Goal: Task Accomplishment & Management: Manage account settings

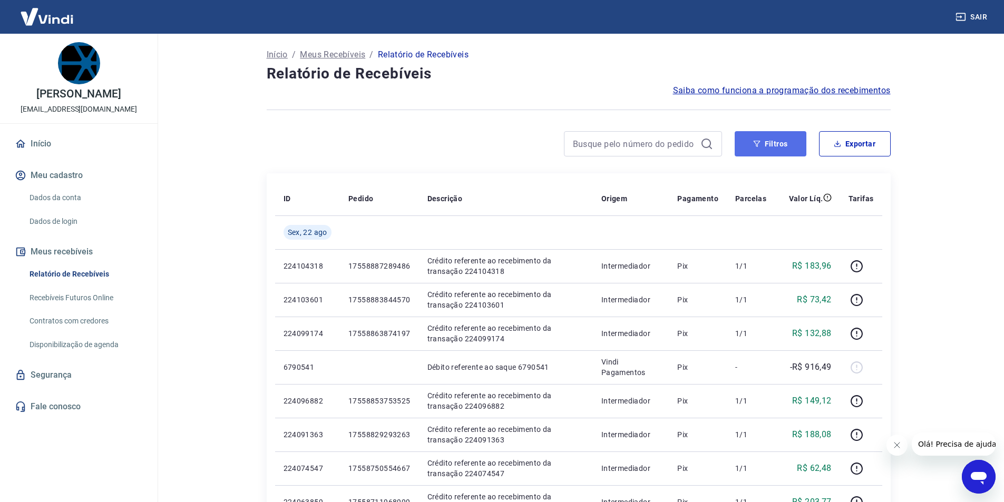
click at [796, 146] on button "Filtros" at bounding box center [771, 143] width 72 height 25
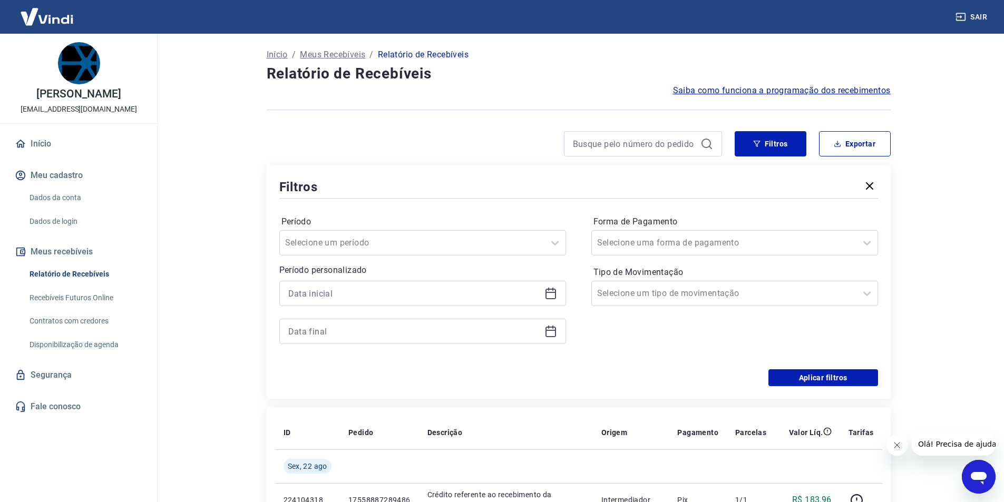
click at [556, 292] on icon at bounding box center [551, 293] width 13 height 13
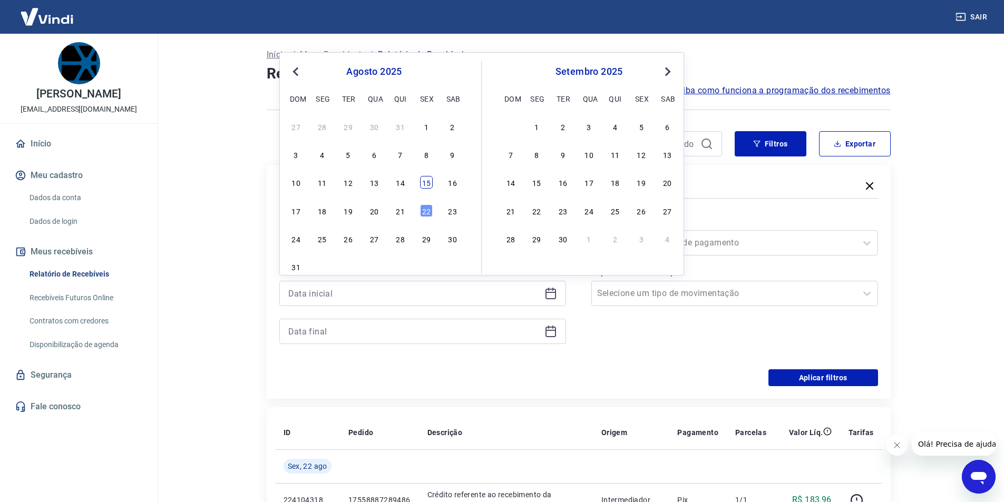
click at [431, 184] on div "15" at bounding box center [426, 182] width 13 height 13
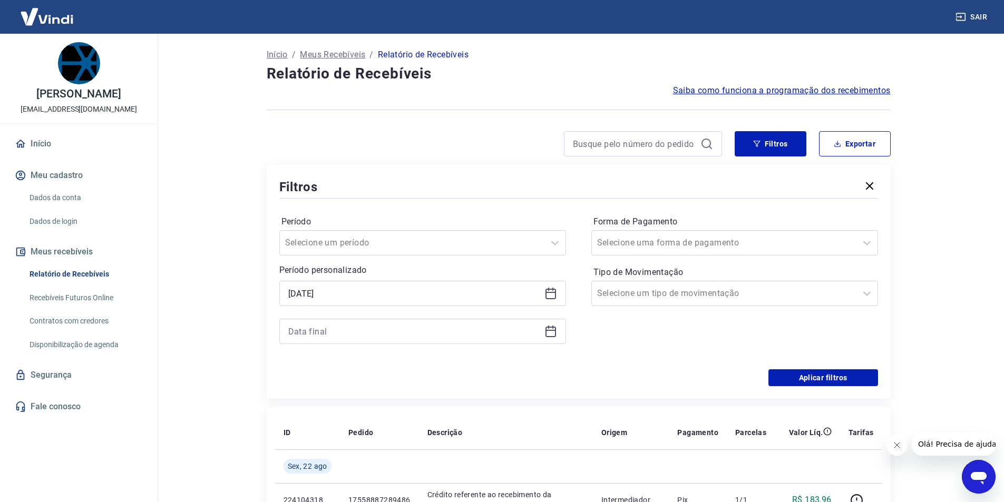
type input "[DATE]"
click at [550, 334] on icon at bounding box center [551, 331] width 13 height 13
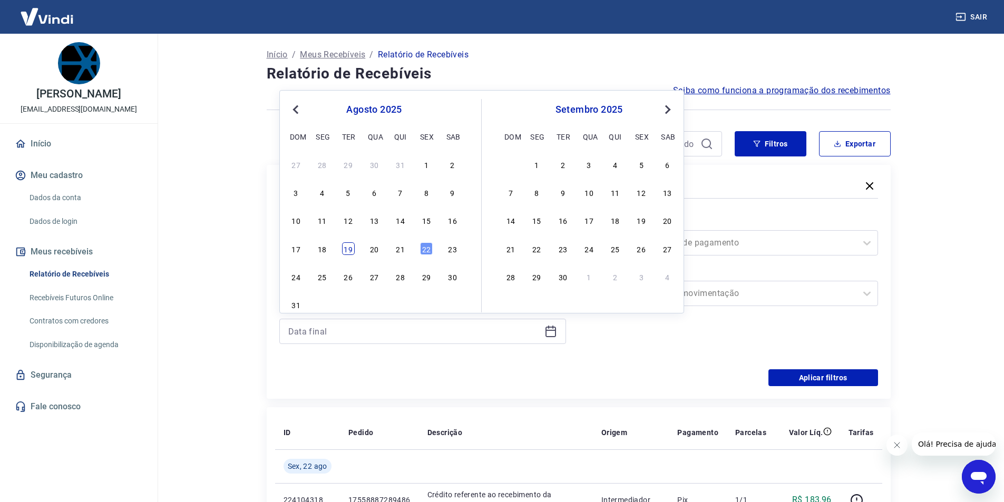
click at [349, 249] on div "19" at bounding box center [348, 249] width 13 height 13
type input "[DATE]"
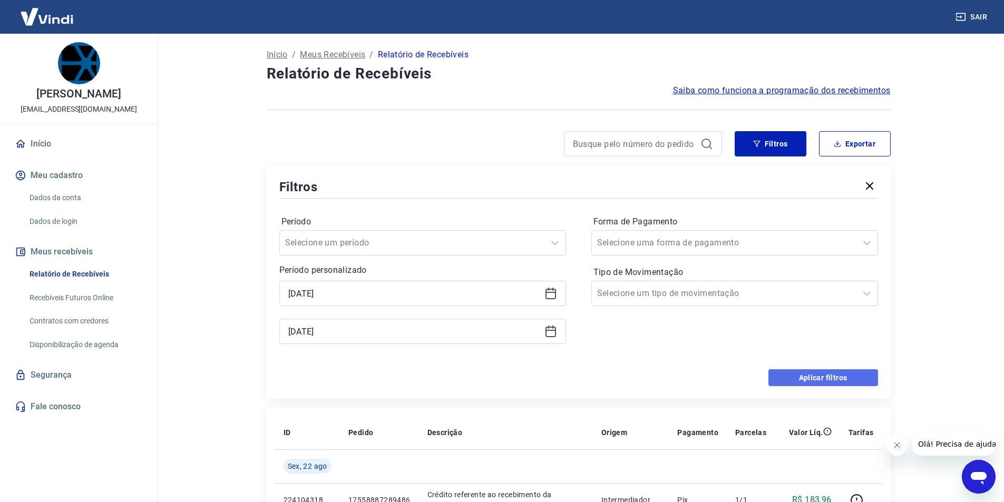
click at [808, 374] on button "Aplicar filtros" at bounding box center [824, 378] width 110 height 17
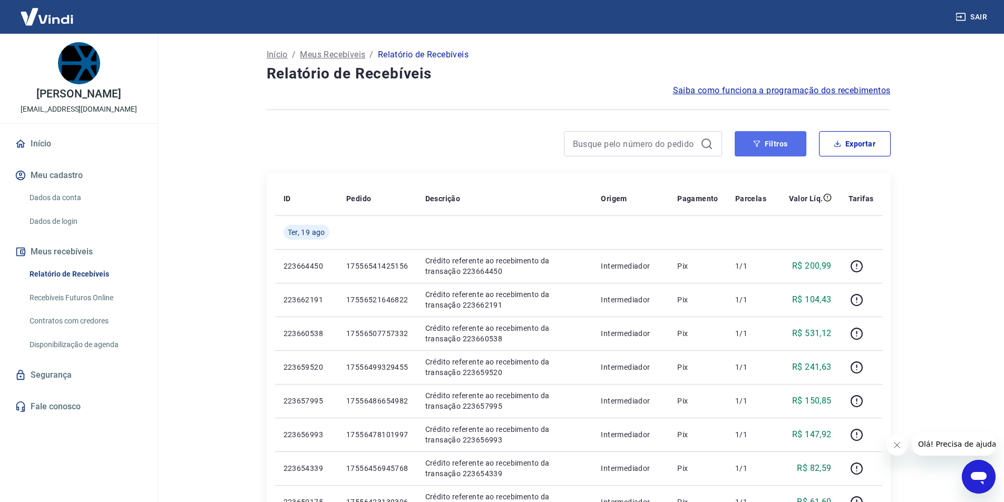
click at [798, 147] on button "Filtros" at bounding box center [771, 143] width 72 height 25
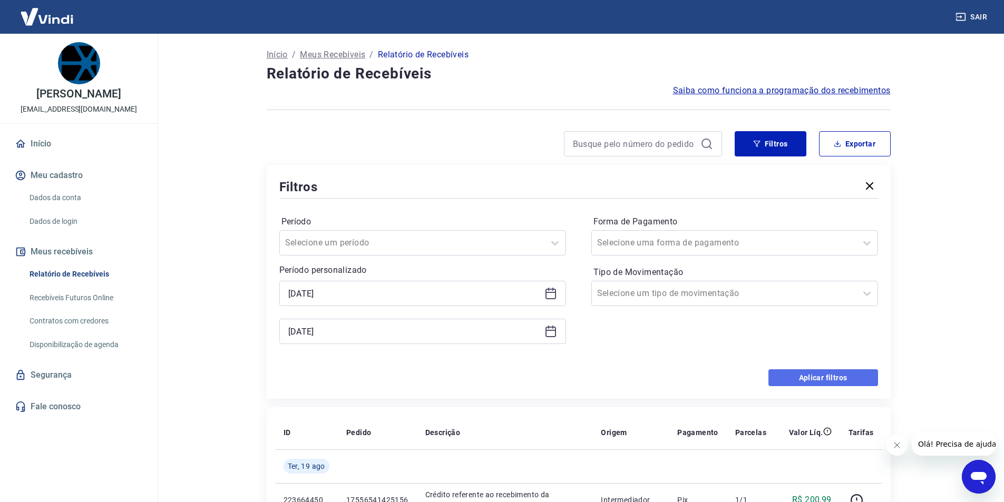
click at [840, 376] on button "Aplicar filtros" at bounding box center [824, 378] width 110 height 17
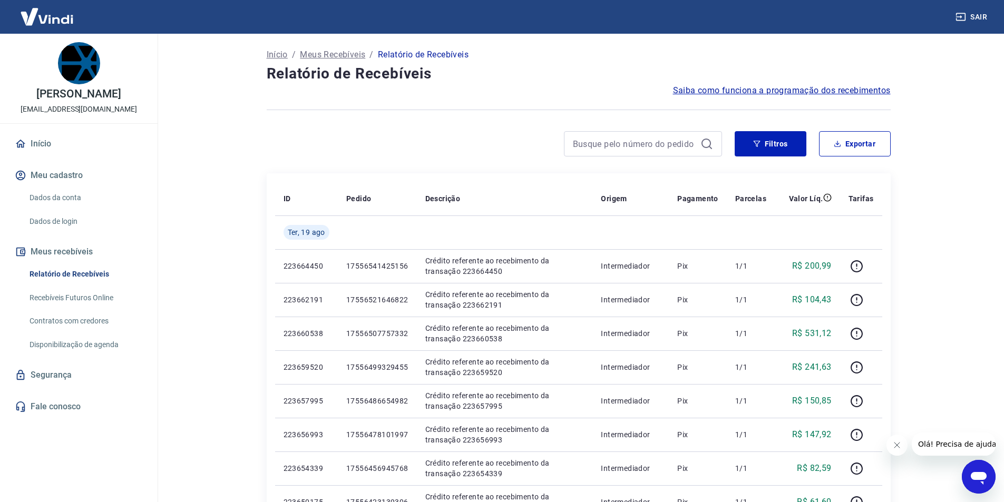
click at [846, 157] on div "Filtros Exportar" at bounding box center [579, 148] width 624 height 34
click at [862, 146] on button "Exportar" at bounding box center [855, 143] width 72 height 25
type input "[DATE]"
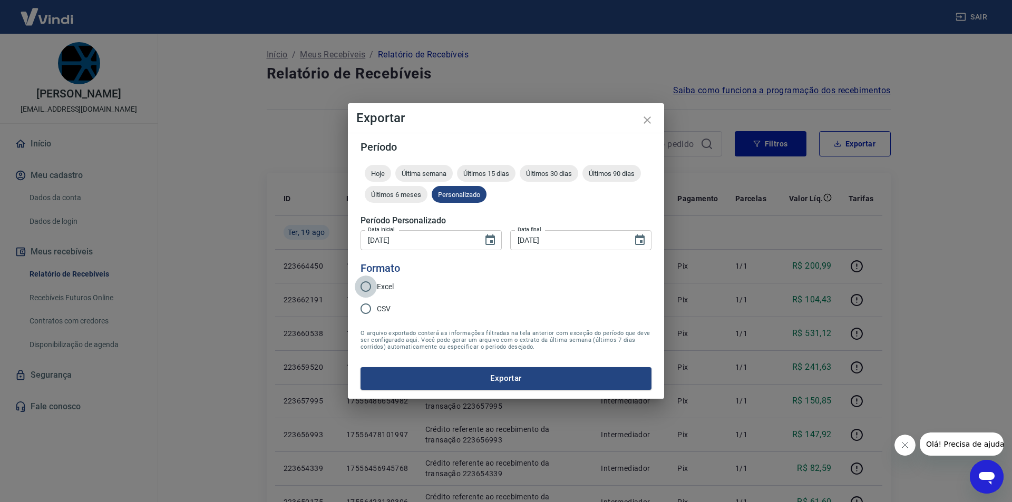
click at [366, 283] on input "Excel" at bounding box center [366, 287] width 22 height 22
radio input "true"
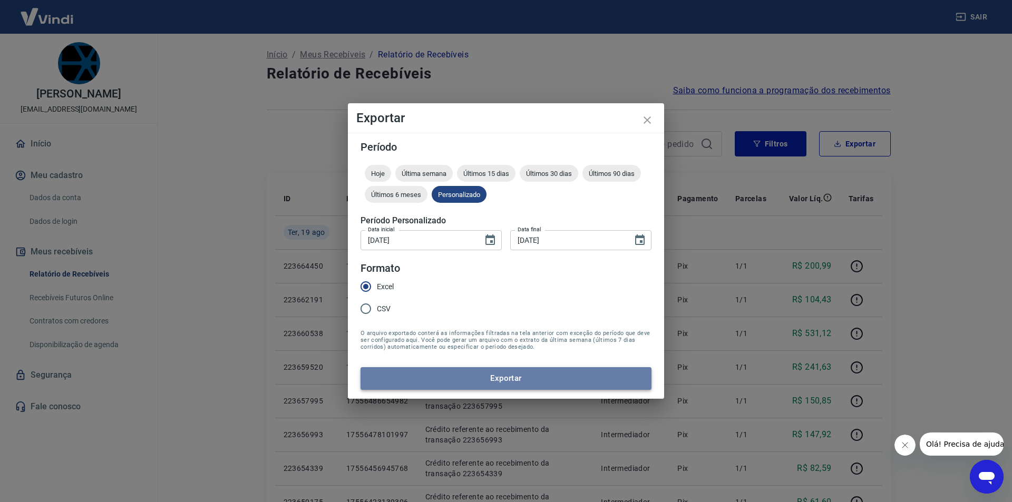
click at [443, 381] on button "Exportar" at bounding box center [506, 379] width 291 height 22
